Goal: Information Seeking & Learning: Learn about a topic

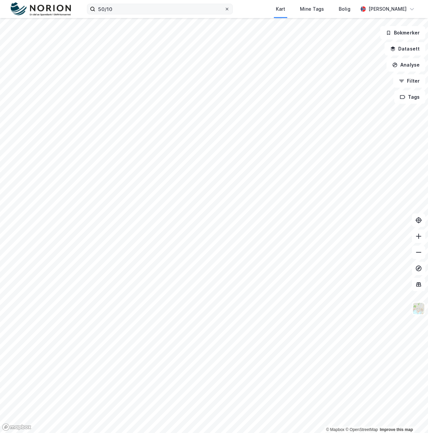
click at [229, 7] on icon at bounding box center [227, 9] width 4 height 4
click at [225, 7] on input "50/10" at bounding box center [159, 9] width 129 height 10
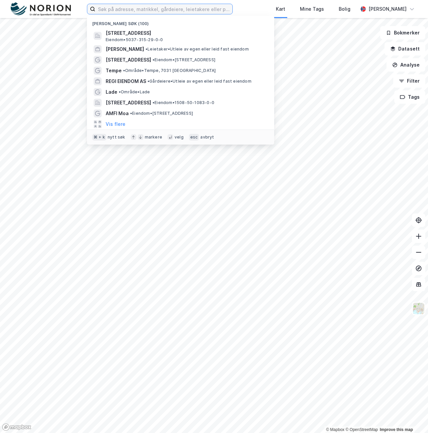
click at [187, 10] on input at bounding box center [163, 9] width 137 height 10
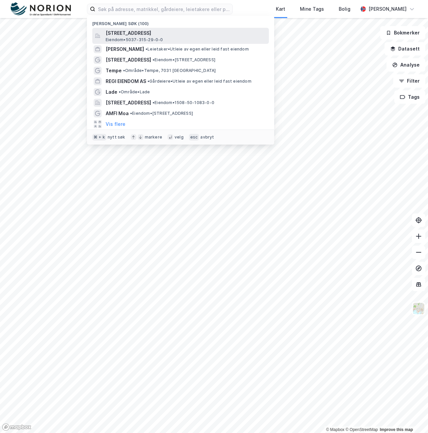
click at [186, 40] on div "[STREET_ADDRESS] • 5037-315-29-0-0" at bounding box center [187, 35] width 162 height 13
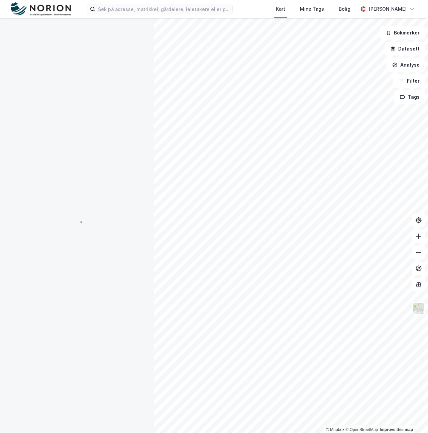
scroll to position [8, 0]
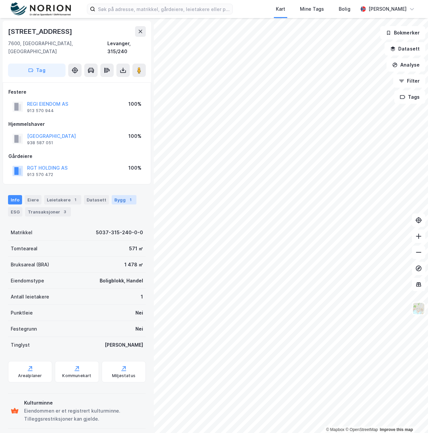
click at [112, 195] on div "Bygg 1" at bounding box center [124, 199] width 25 height 9
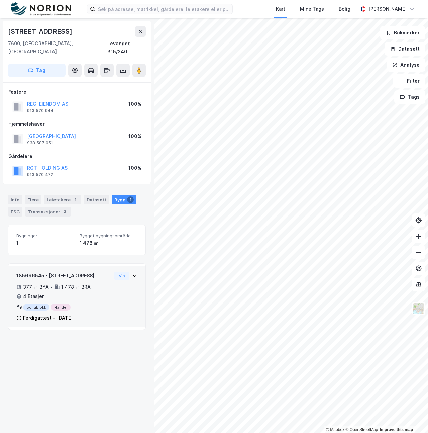
click at [96, 293] on div "185696545 - [STREET_ADDRESS] ㎡ BYA • 1 478 ㎡ BRA • 4 Etasjer Boligblokk Handel …" at bounding box center [63, 297] width 95 height 50
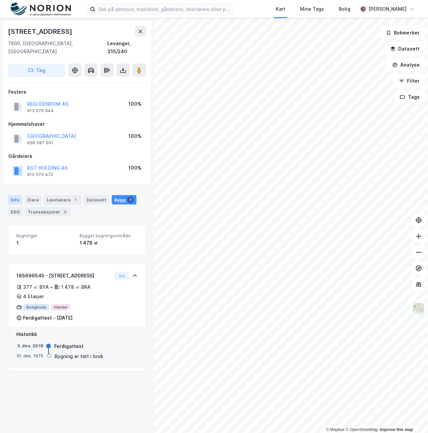
click at [15, 195] on div "Info" at bounding box center [15, 199] width 14 height 9
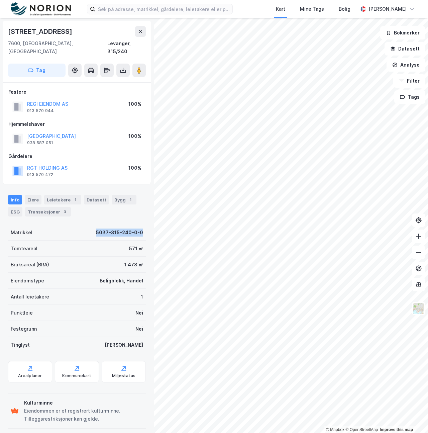
drag, startPoint x: 110, startPoint y: 226, endPoint x: 140, endPoint y: 227, distance: 29.5
click at [140, 227] on div "Matrikkel 5037-315-240-0-0" at bounding box center [77, 233] width 138 height 16
copy div "5037-315-240-0-0"
click at [73, 276] on div "Eiendomstype Boligblokk, Handel" at bounding box center [77, 281] width 138 height 16
click at [114, 195] on div "Bygg 1" at bounding box center [124, 199] width 25 height 9
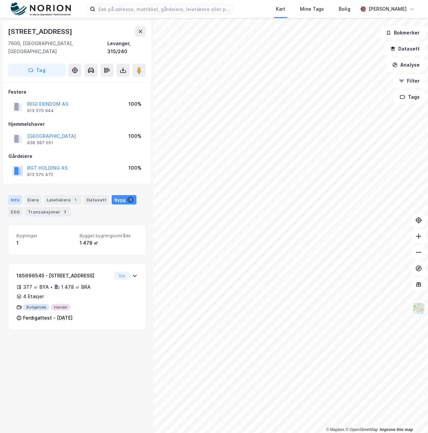
click at [18, 195] on div "Info" at bounding box center [15, 199] width 14 height 9
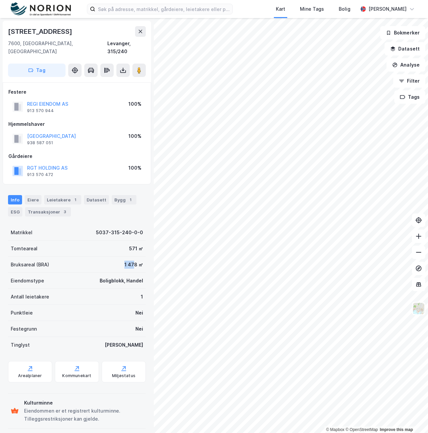
drag, startPoint x: 109, startPoint y: 260, endPoint x: 131, endPoint y: 259, distance: 21.5
click at [131, 259] on div "Bruksareal (BRA) 1 478 ㎡" at bounding box center [77, 265] width 138 height 16
click at [80, 241] on div "Tomteareal 571 ㎡" at bounding box center [77, 249] width 138 height 16
click at [115, 195] on div "Bygg 1" at bounding box center [124, 199] width 25 height 9
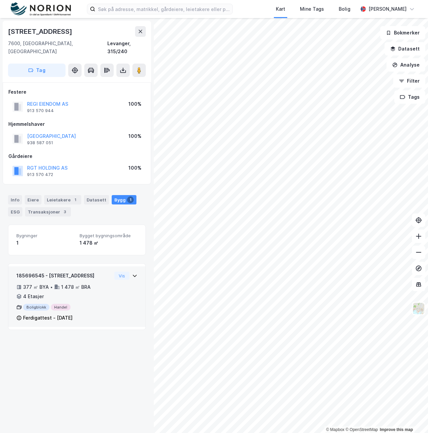
click at [102, 283] on div "377 ㎡ BYA • 1 478 ㎡ BRA • 4 Etasjer" at bounding box center [63, 291] width 95 height 17
click at [32, 304] on div "Boligblokk Handel" at bounding box center [63, 307] width 95 height 7
drag, startPoint x: 129, startPoint y: 274, endPoint x: 120, endPoint y: 269, distance: 9.4
click at [128, 273] on div "185696545 - [STREET_ADDRESS] ㎡ BYA • 1 478 ㎡ BRA • 4 Etasjer Boligblokk Handel …" at bounding box center [76, 300] width 121 height 56
click at [117, 272] on button "Vis" at bounding box center [121, 276] width 15 height 8
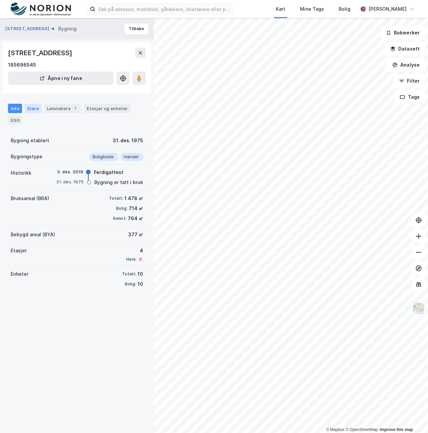
click at [33, 109] on div "Eiere" at bounding box center [33, 108] width 17 height 9
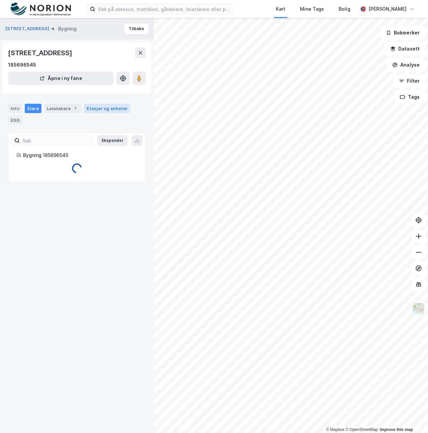
click at [97, 108] on div "Etasjer og enheter" at bounding box center [107, 108] width 41 height 6
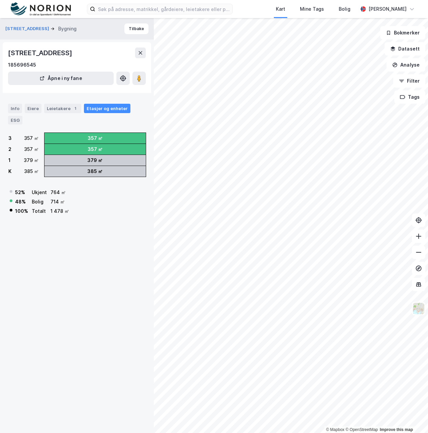
click at [124, 202] on div "52 % Ukjent 764 ㎡ 48 % Bolig 714 ㎡ 100 % Totalt 1 478 ㎡" at bounding box center [77, 199] width 138 height 34
click at [22, 29] on button "[STREET_ADDRESS]" at bounding box center [27, 28] width 45 height 7
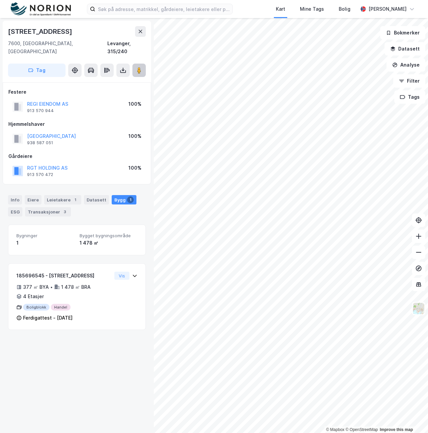
click at [142, 68] on button at bounding box center [139, 70] width 13 height 13
click at [15, 198] on div "Info [PERSON_NAME] 1 Datasett Bygg 1 ESG Transaksjoner 3" at bounding box center [77, 205] width 138 height 21
click at [15, 195] on div "Info" at bounding box center [15, 199] width 14 height 9
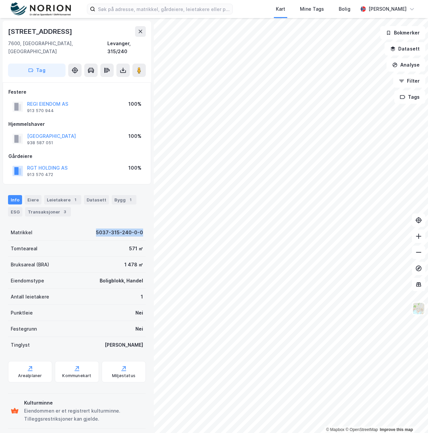
drag, startPoint x: 89, startPoint y: 226, endPoint x: 144, endPoint y: 226, distance: 55.2
click at [144, 226] on div "[STREET_ADDRESS], 315/240 Tag Festere REGI EIENDOM AS 913 570 944 100% Hjemmels…" at bounding box center [77, 225] width 154 height 415
copy div "5037-315-240-0-0"
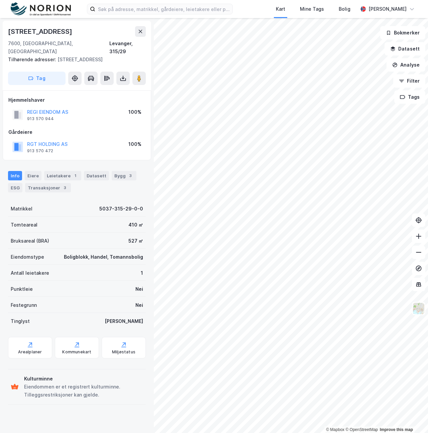
click at [96, 200] on div "Matrikkel 5037-315-29-0-0" at bounding box center [77, 208] width 138 height 16
click at [116, 233] on div "Bruksareal (BRA) 527 ㎡" at bounding box center [77, 241] width 138 height 16
drag, startPoint x: 75, startPoint y: 250, endPoint x: 142, endPoint y: 252, distance: 67.0
copy div "Boligblokk, Handel, Tomannsbolig"
